Goal: Transaction & Acquisition: Purchase product/service

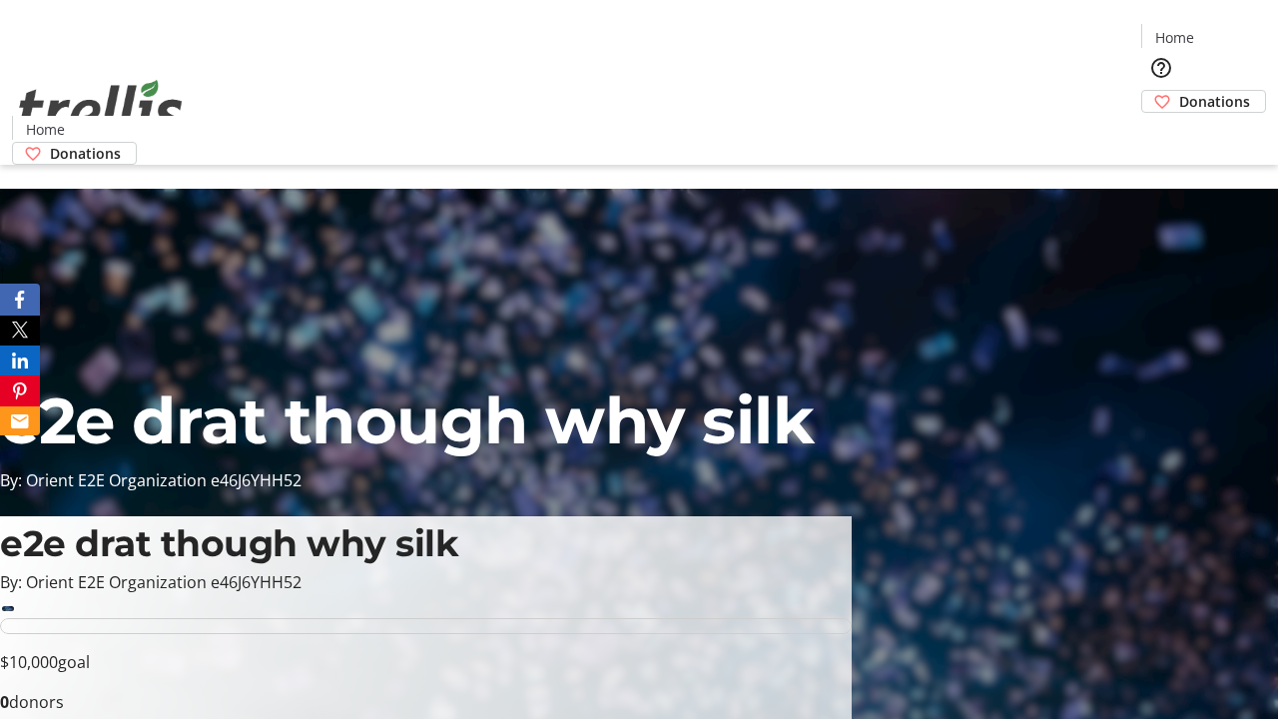
click at [1179, 91] on span "Donations" at bounding box center [1214, 101] width 71 height 21
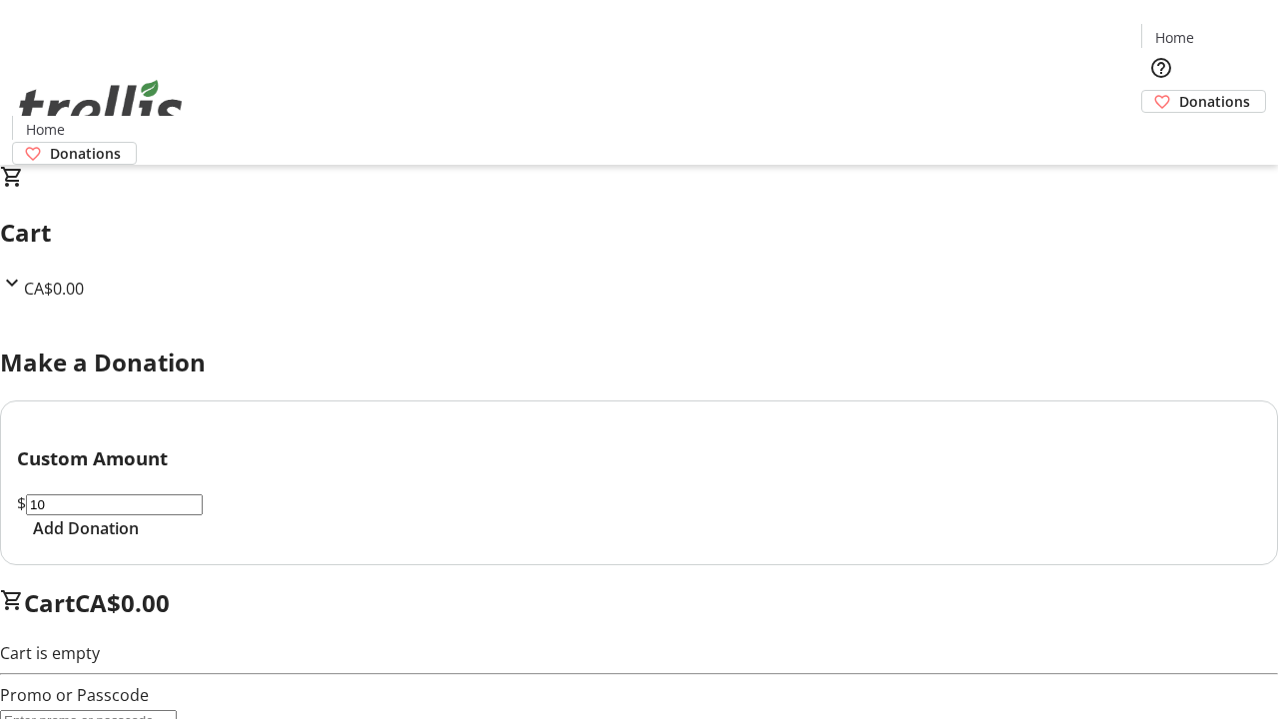
click at [139, 540] on span "Add Donation" at bounding box center [86, 528] width 106 height 24
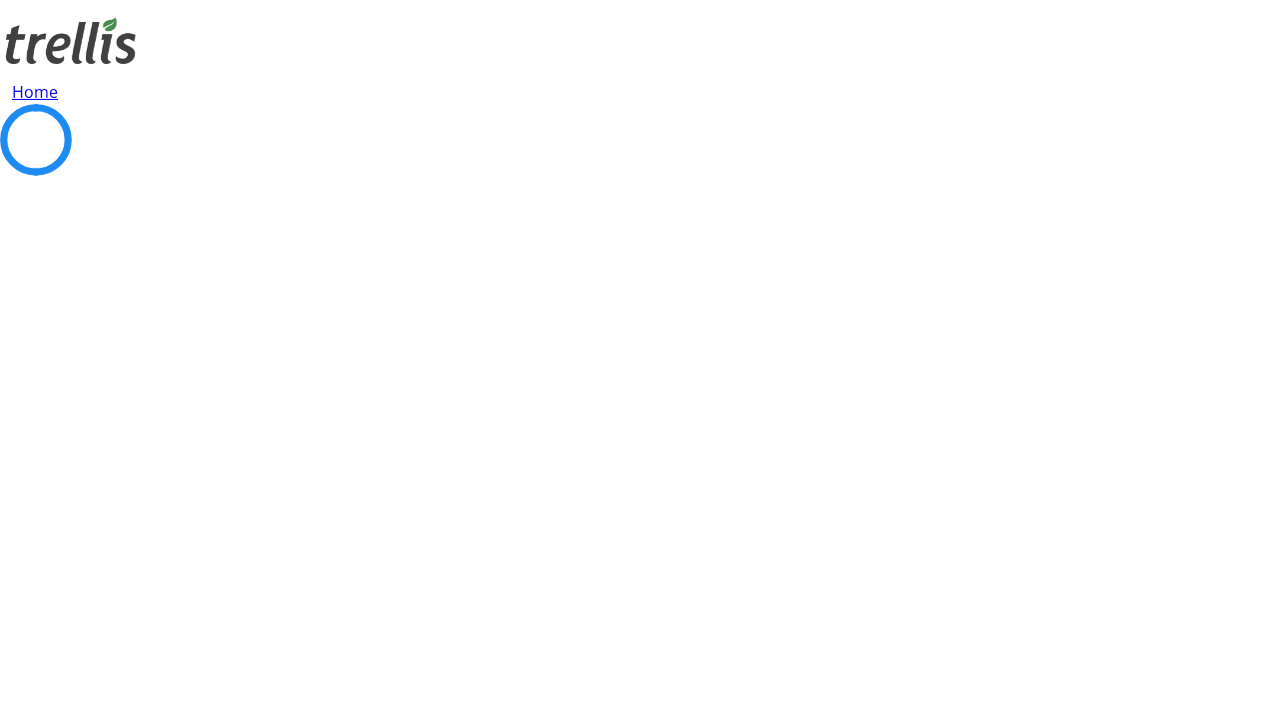
select select "CA"
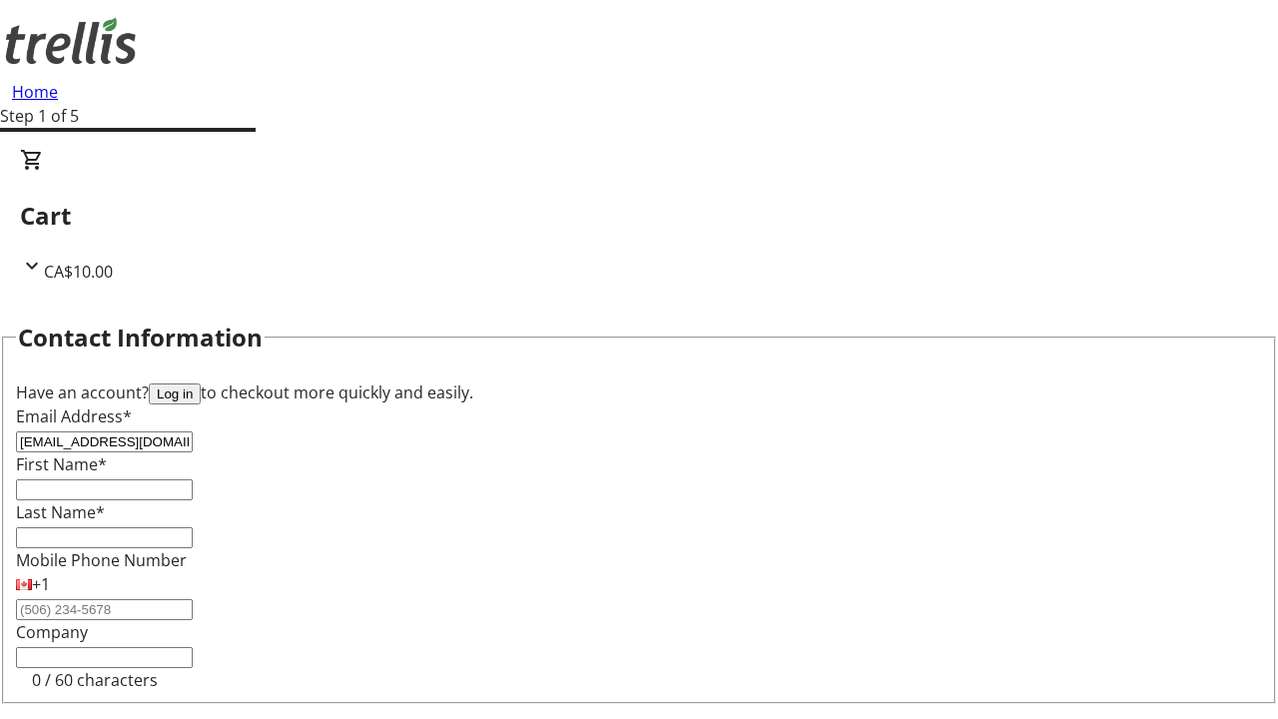
type input "[EMAIL_ADDRESS][DOMAIN_NAME]"
type input "[PERSON_NAME]"
type input "[STREET_ADDRESS][PERSON_NAME]"
type input "Kelowna"
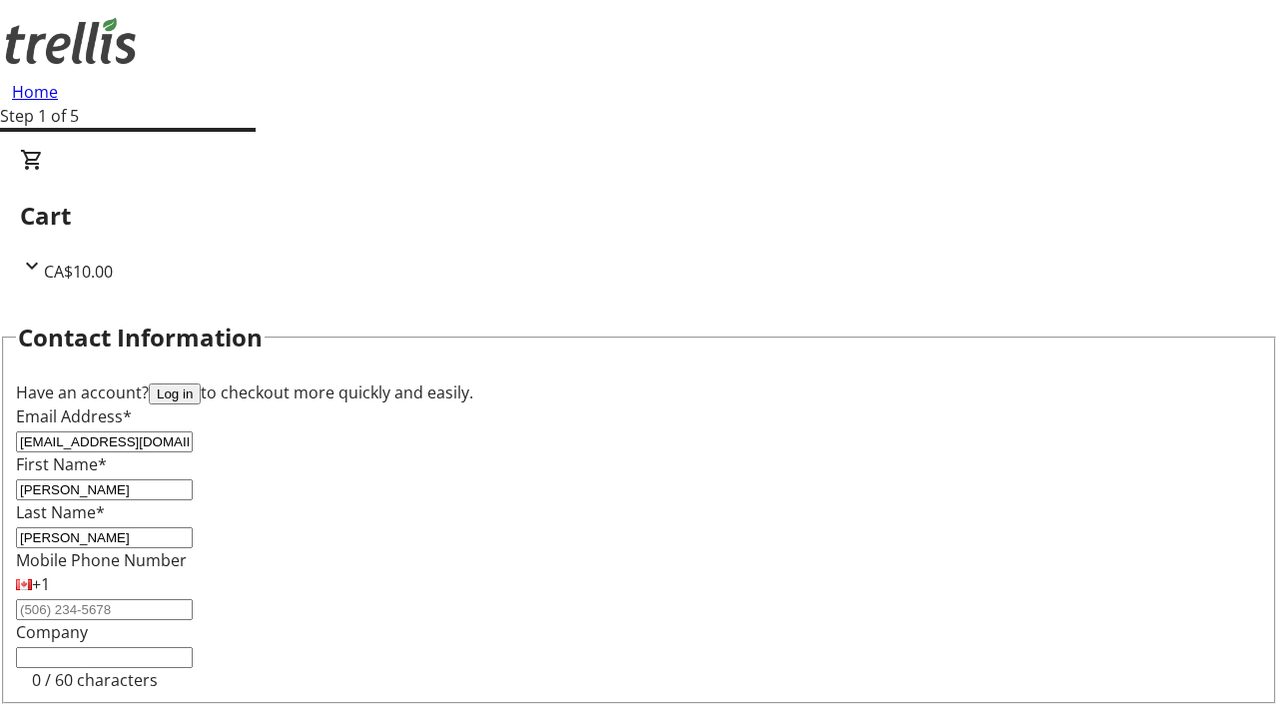
select select "BC"
type input "Kelowna"
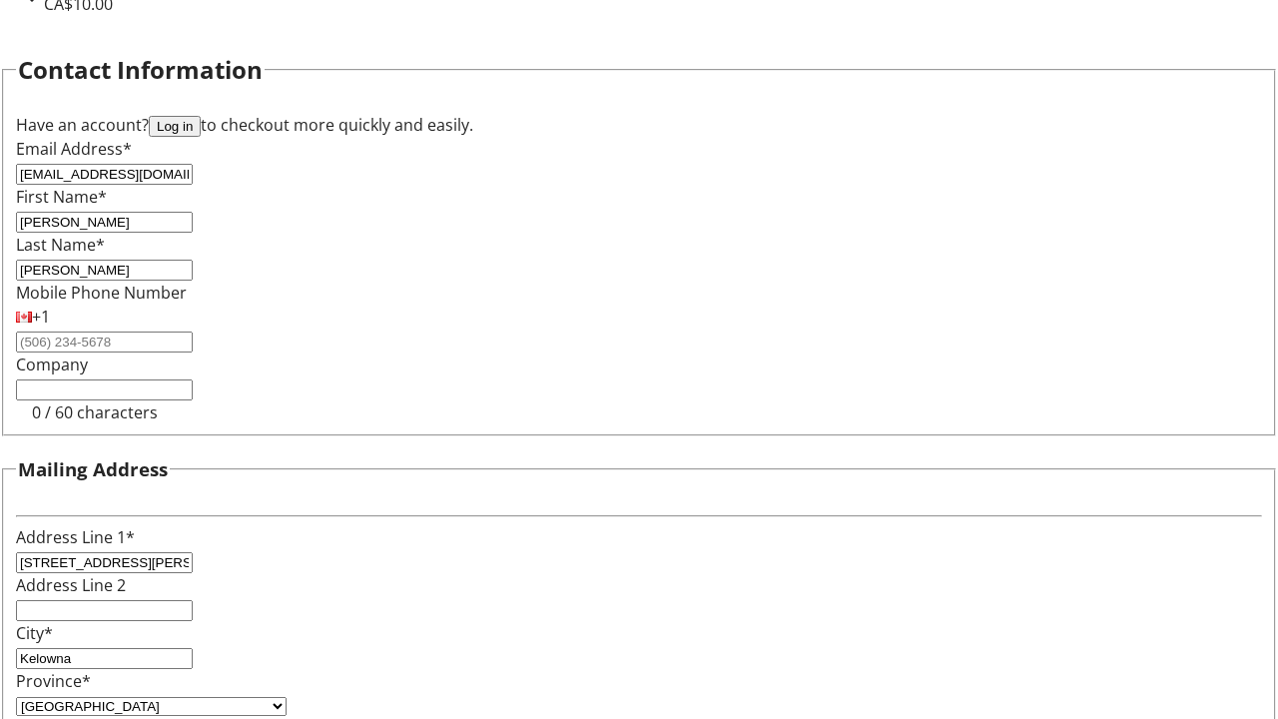
type input "V1Y 0C2"
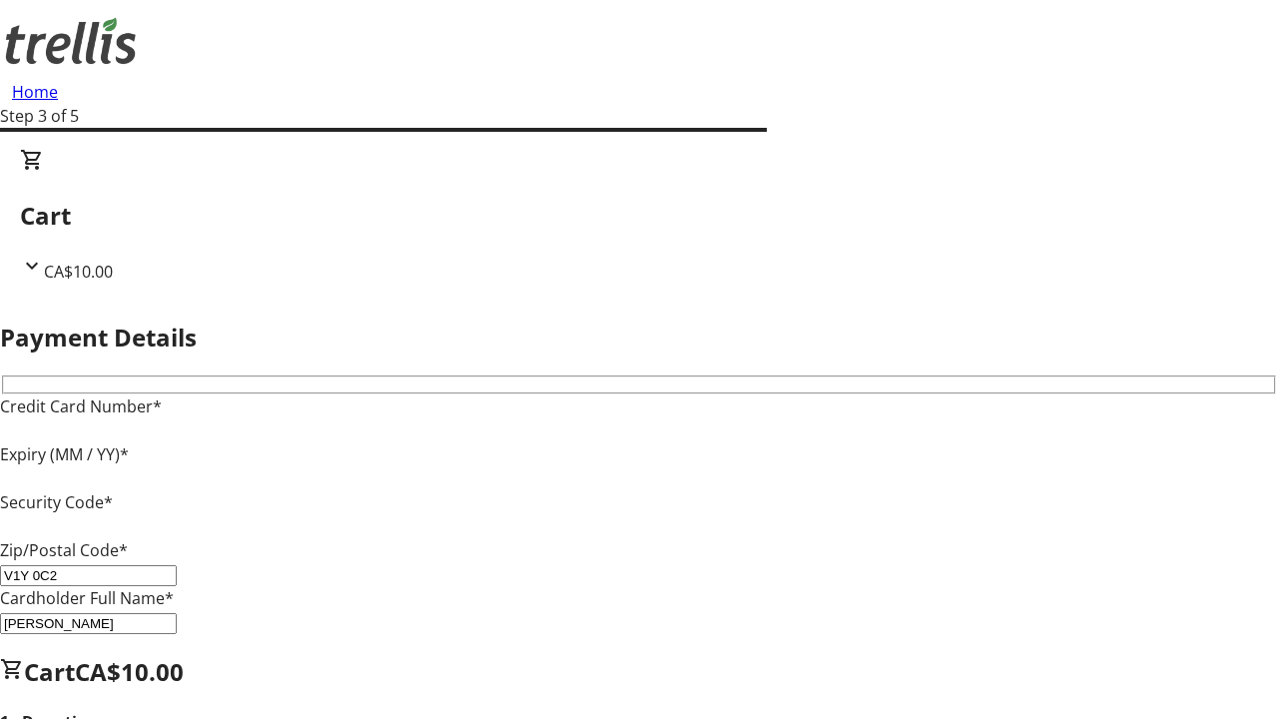
type input "V1Y 0C2"
